Goal: Information Seeking & Learning: Check status

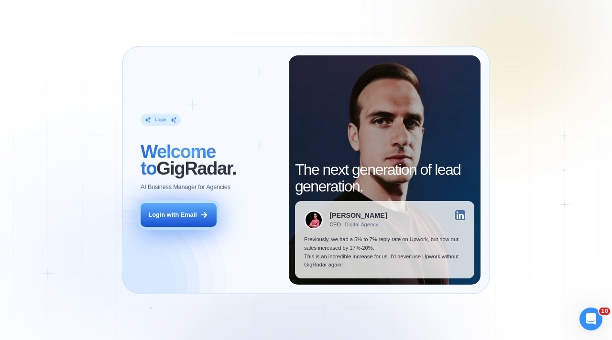
click at [193, 213] on div "Login with Email" at bounding box center [173, 215] width 48 height 9
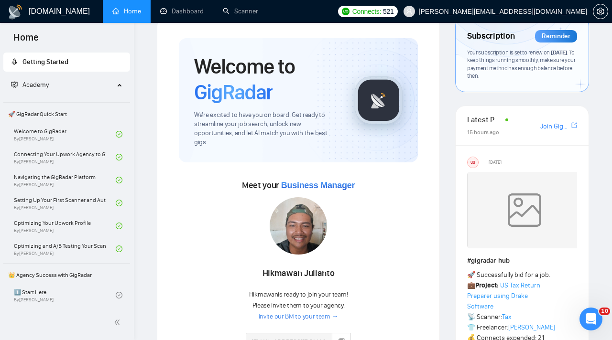
scroll to position [14, 0]
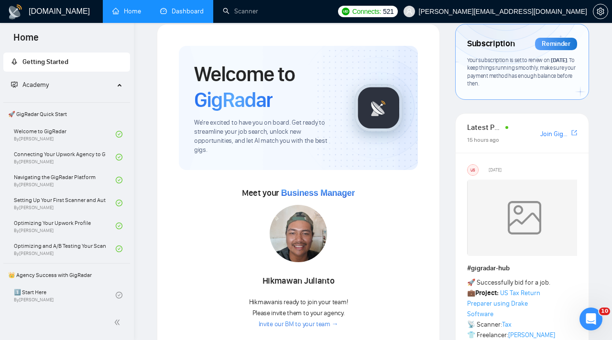
click at [176, 15] on link "Dashboard" at bounding box center [182, 11] width 44 height 8
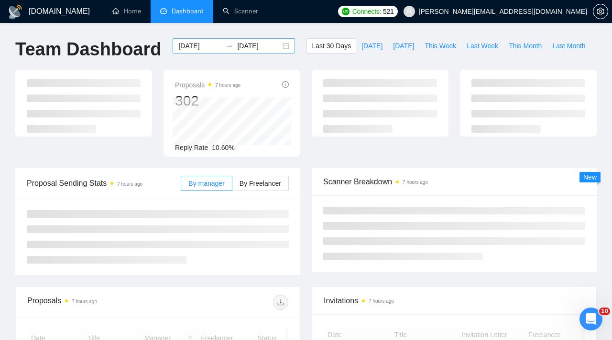
click at [209, 47] on input "[DATE]" at bounding box center [200, 46] width 44 height 11
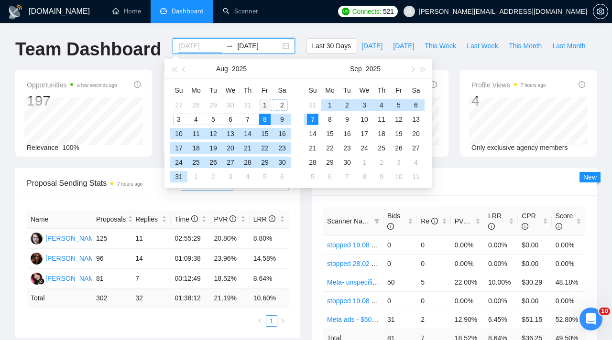
type input "[DATE]"
click at [260, 103] on div "1" at bounding box center [264, 104] width 11 height 11
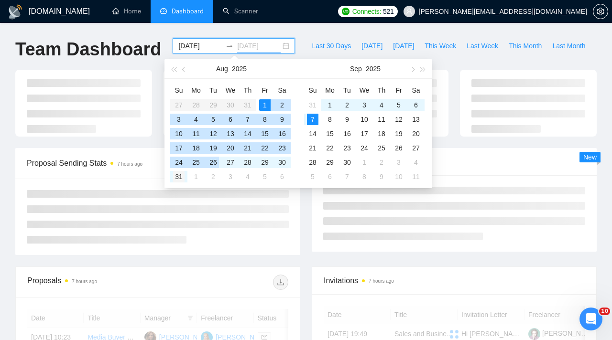
type input "[DATE]"
click at [178, 176] on div "31" at bounding box center [178, 176] width 11 height 11
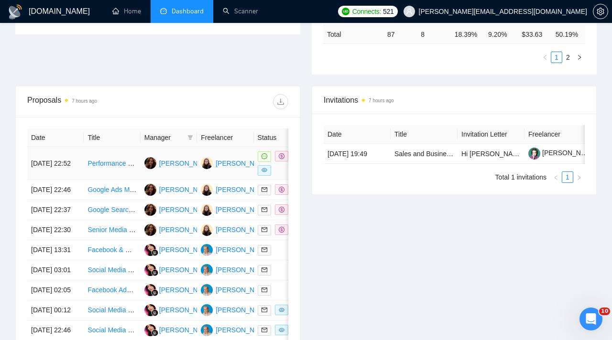
scroll to position [339, 0]
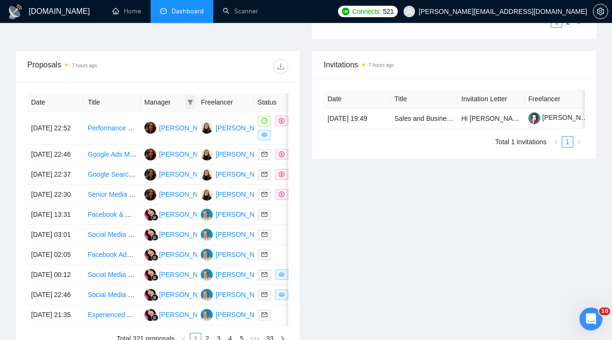
click at [186, 100] on span at bounding box center [190, 102] width 10 height 14
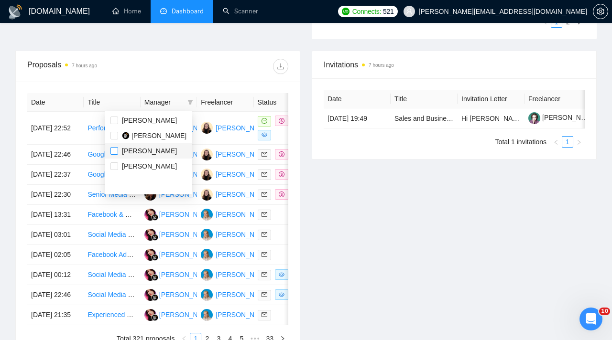
click at [114, 153] on input "checkbox" at bounding box center [114, 151] width 8 height 8
checkbox input "true"
click at [163, 84] on div "Date Title Manager Freelancer Status [DATE] 22:52 Performance Max Campaign Expe…" at bounding box center [158, 219] width 284 height 274
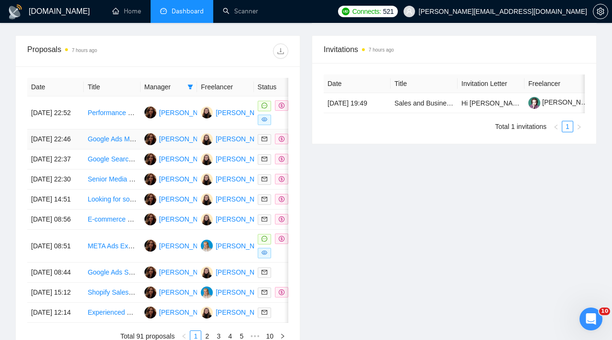
scroll to position [373, 0]
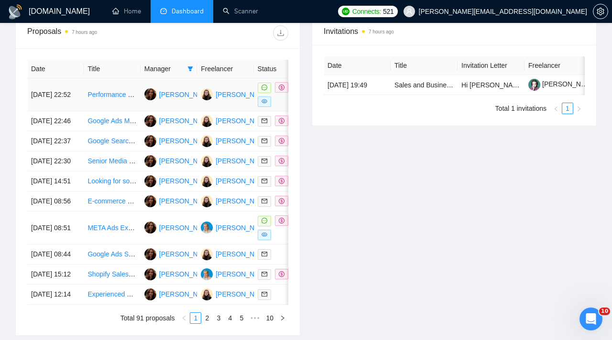
click at [281, 102] on div at bounding box center [282, 94] width 49 height 25
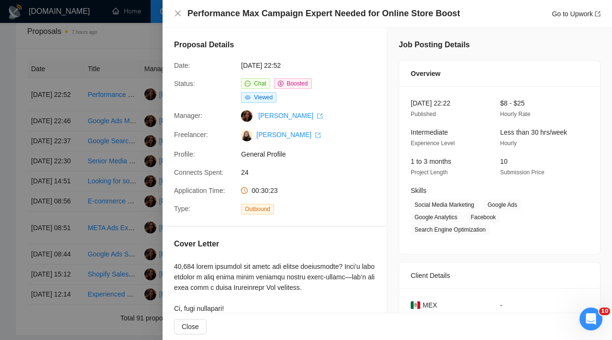
click at [148, 138] on div at bounding box center [306, 170] width 612 height 340
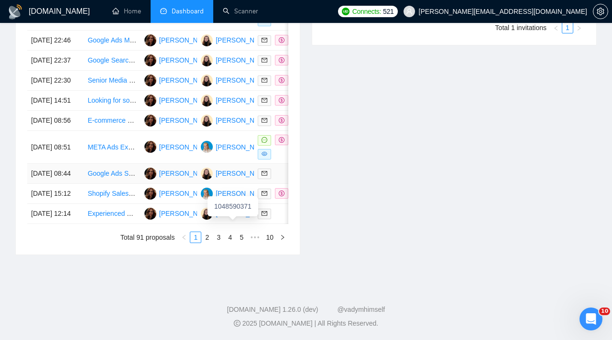
scroll to position [526, 0]
click at [205, 241] on link "2" at bounding box center [207, 237] width 11 height 11
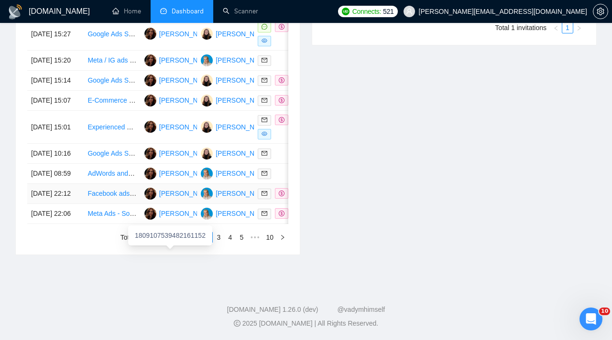
scroll to position [491, 0]
click at [218, 243] on link "3" at bounding box center [218, 237] width 11 height 11
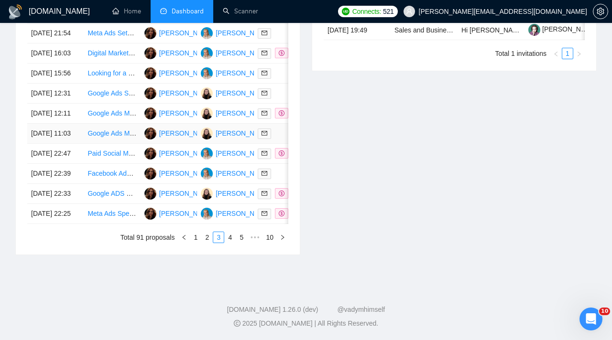
scroll to position [496, 0]
click at [225, 243] on link "4" at bounding box center [230, 237] width 11 height 11
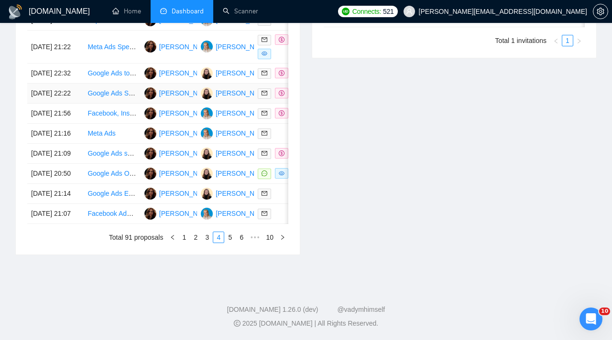
scroll to position [460, 0]
click at [231, 243] on link "5" at bounding box center [230, 237] width 11 height 11
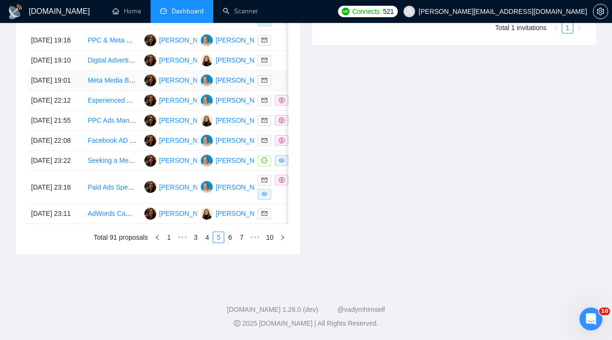
scroll to position [459, 0]
click at [230, 243] on li "6" at bounding box center [229, 237] width 11 height 11
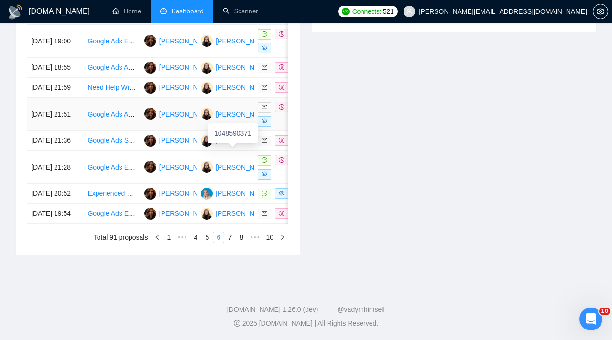
scroll to position [476, 0]
click at [230, 243] on link "7" at bounding box center [230, 237] width 11 height 11
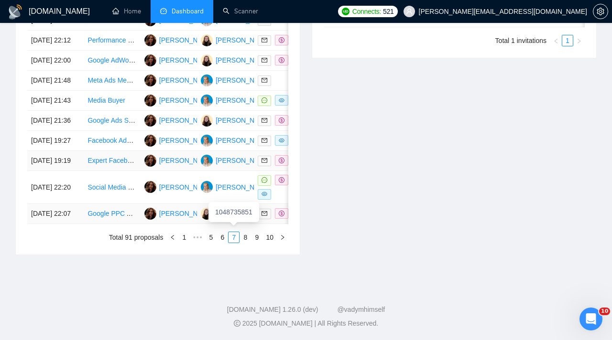
scroll to position [486, 0]
click at [244, 243] on link "8" at bounding box center [245, 237] width 11 height 11
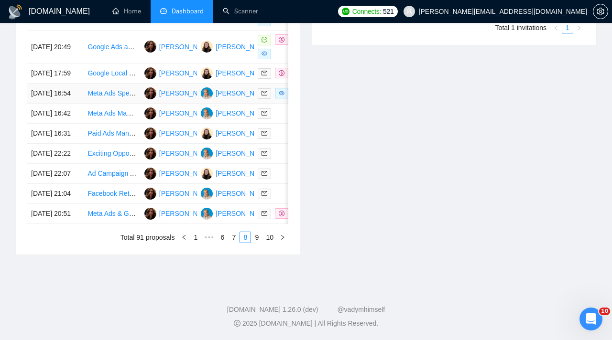
scroll to position [514, 0]
click at [260, 243] on link "9" at bounding box center [256, 237] width 11 height 11
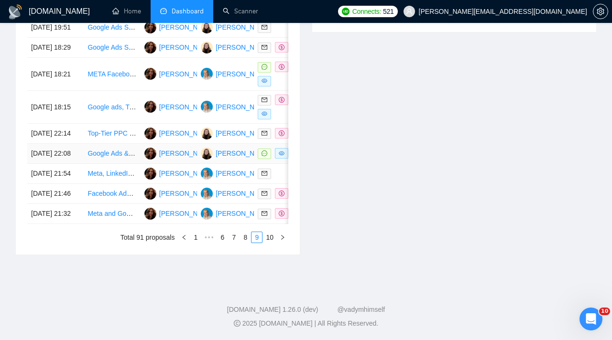
scroll to position [477, 0]
click at [273, 243] on link "10" at bounding box center [269, 237] width 13 height 11
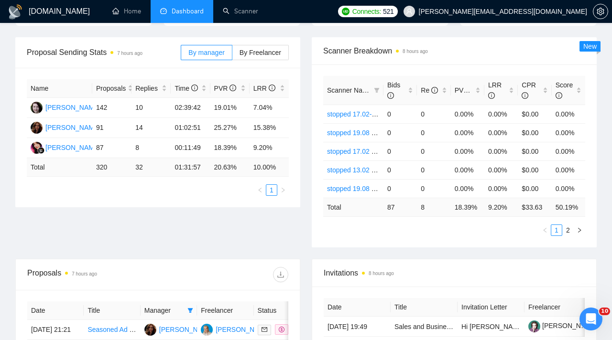
scroll to position [131, 0]
